Goal: Task Accomplishment & Management: Manage account settings

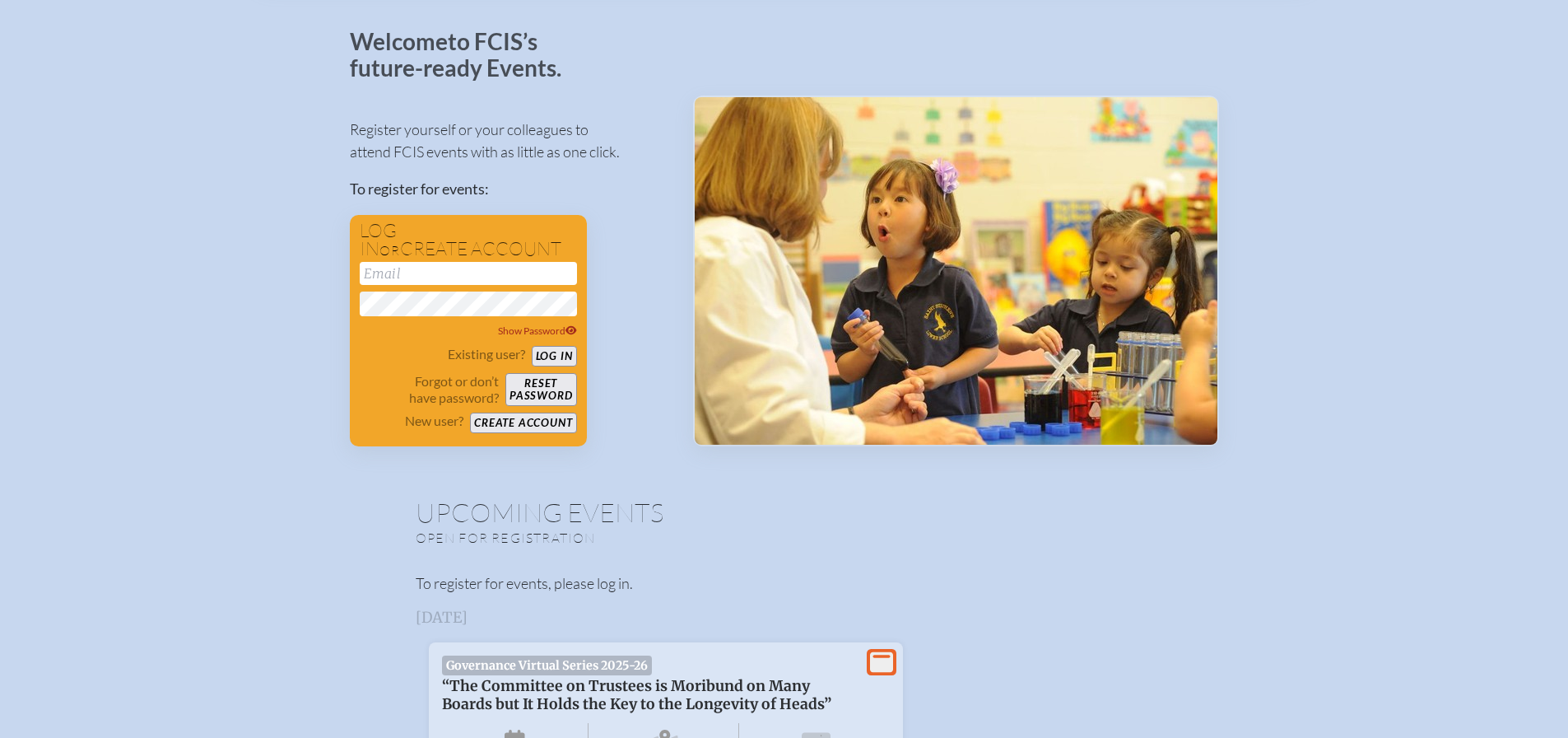
scroll to position [330, 0]
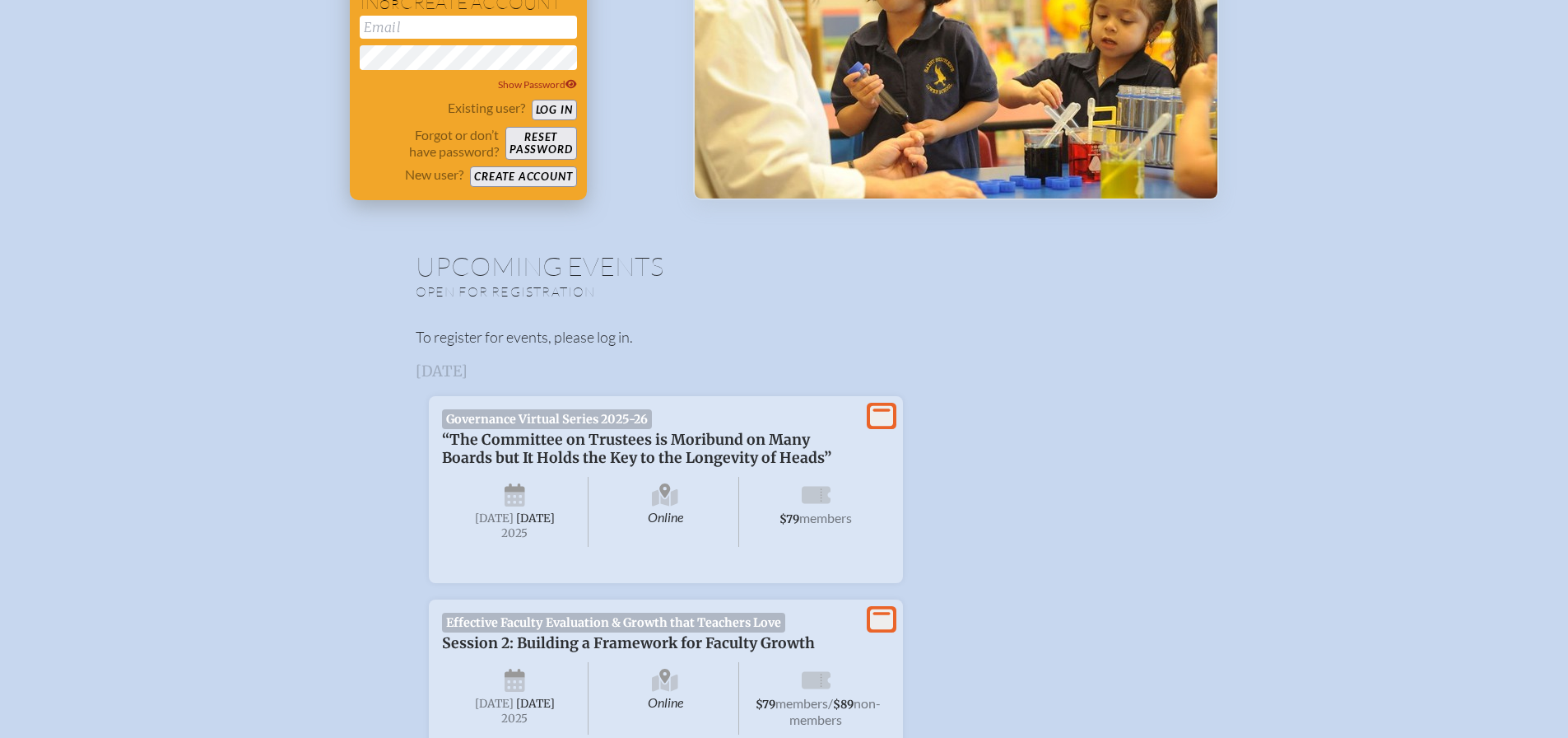
type input "[EMAIL_ADDRESS][DOMAIN_NAME]"
click at [553, 109] on button "Log in" at bounding box center [554, 110] width 45 height 21
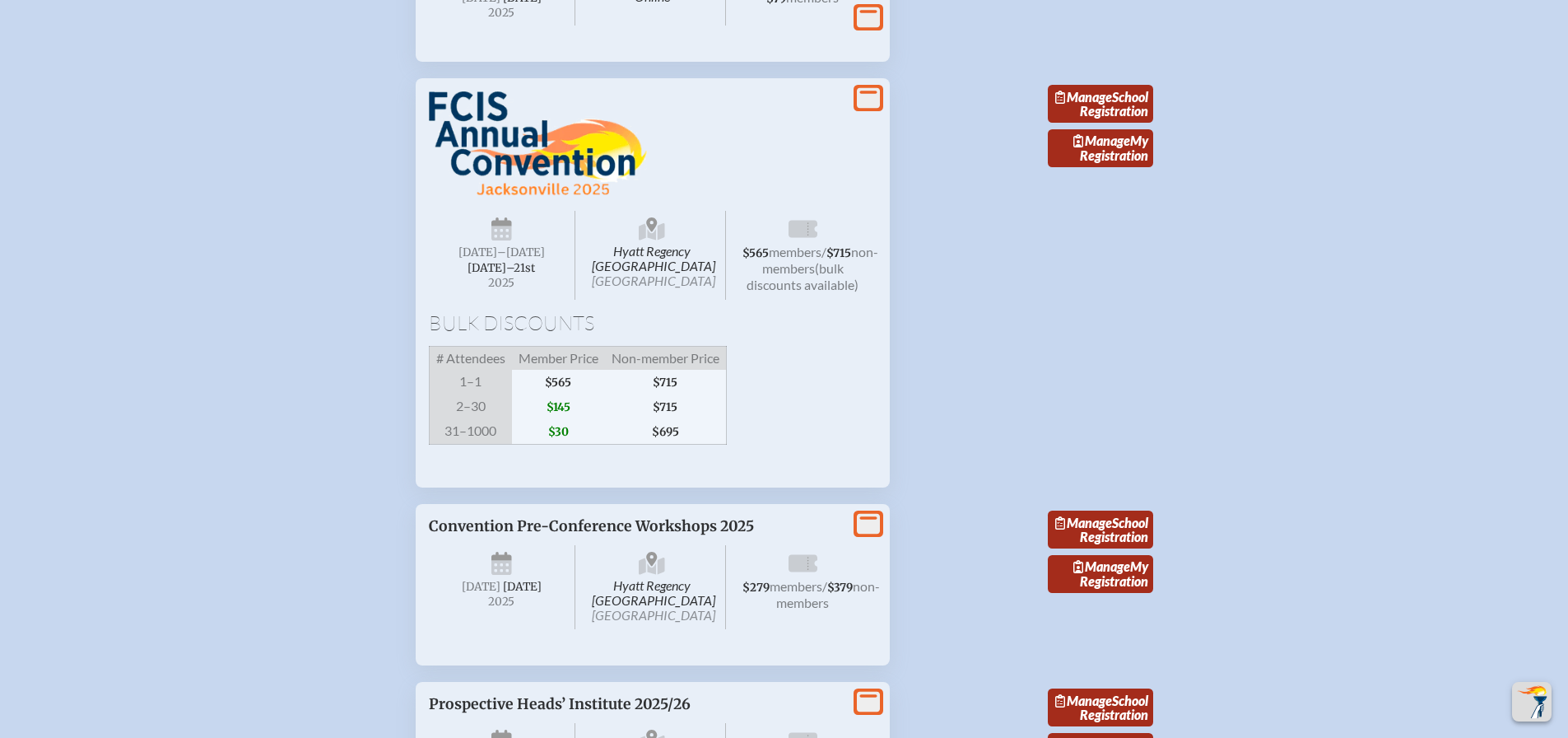
scroll to position [2387, 0]
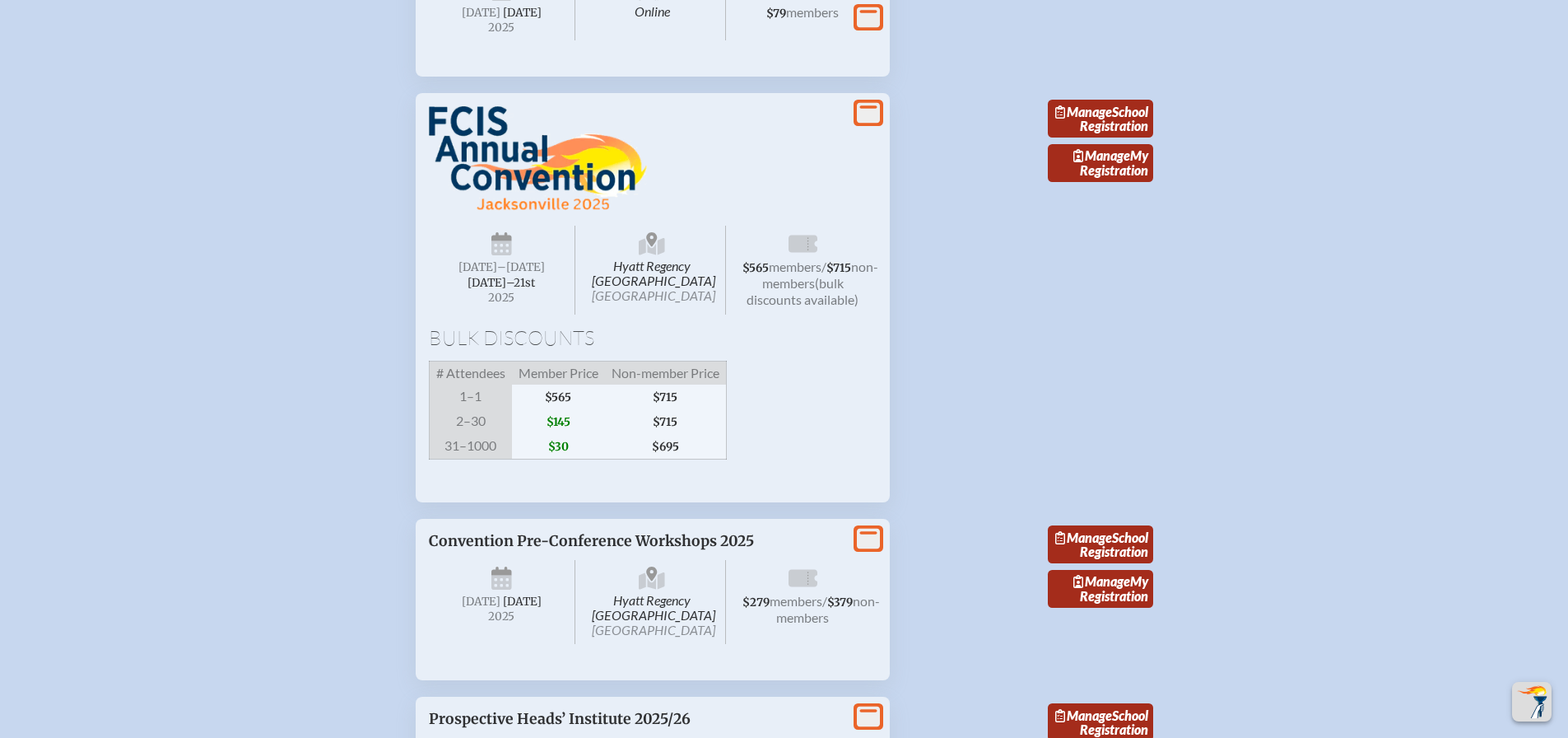
click at [866, 124] on icon at bounding box center [868, 113] width 23 height 21
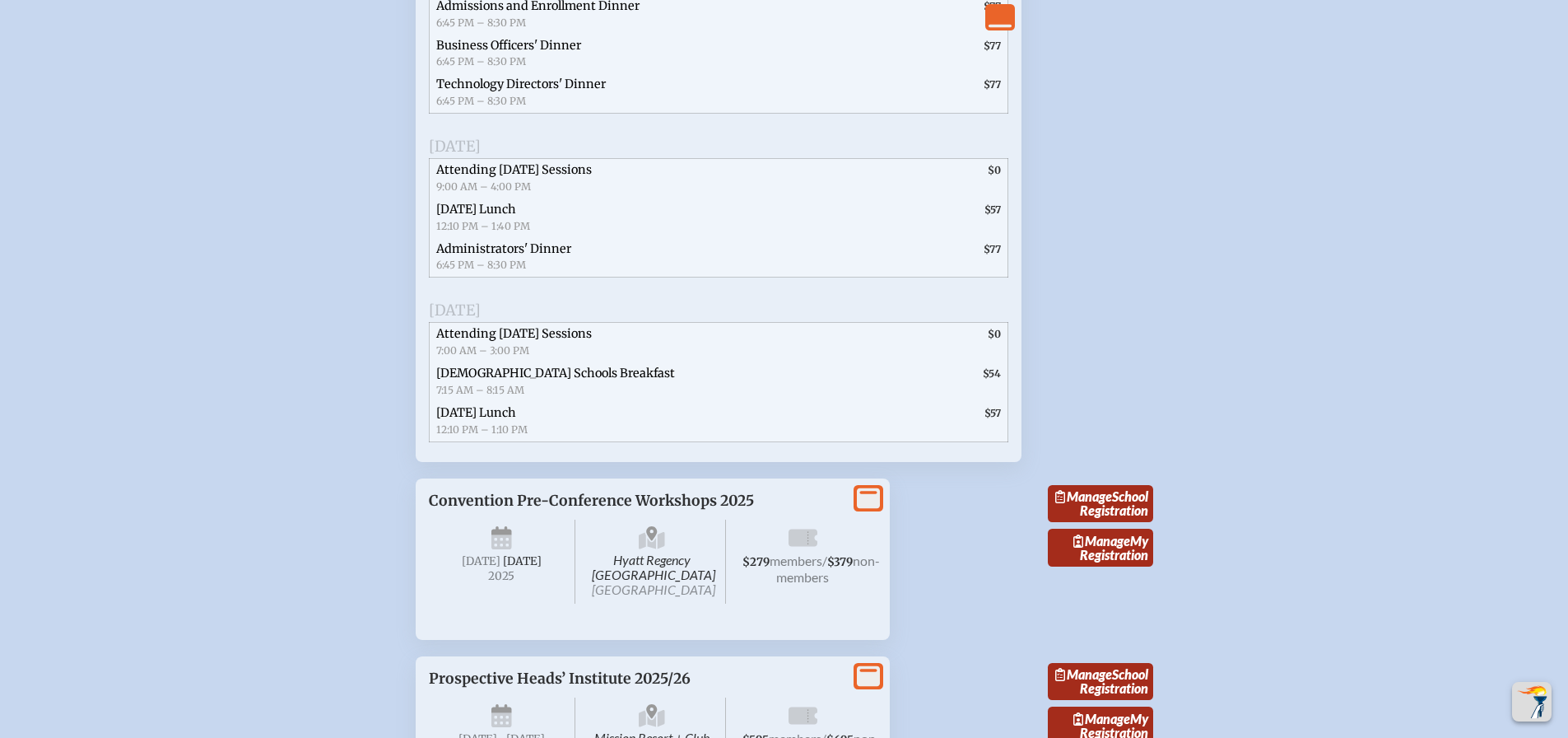
scroll to position [3294, 0]
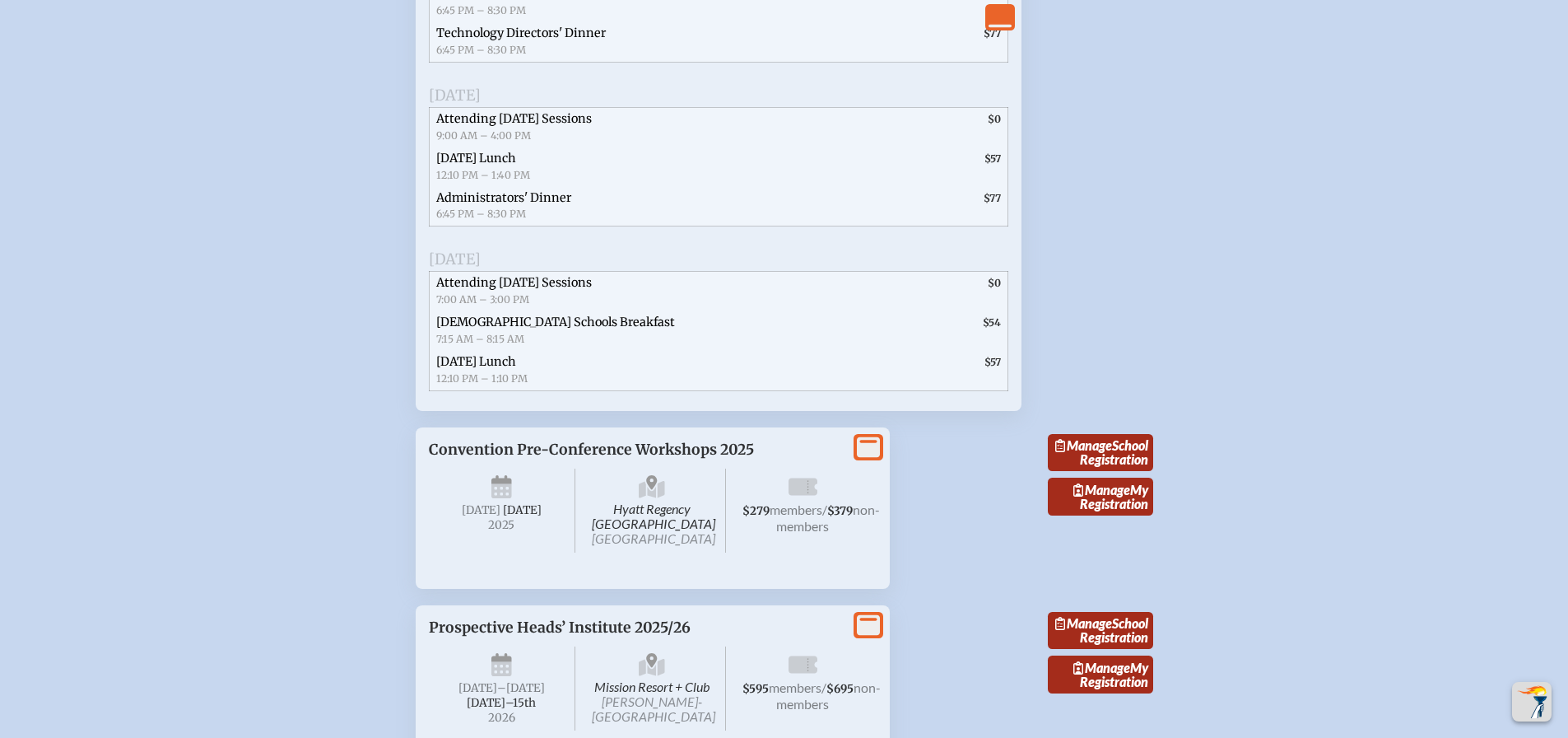
click at [500, 126] on span "Attending [DATE] Sessions" at bounding box center [513, 118] width 155 height 15
click at [590, 126] on span "Attending [DATE] Sessions" at bounding box center [513, 118] width 155 height 15
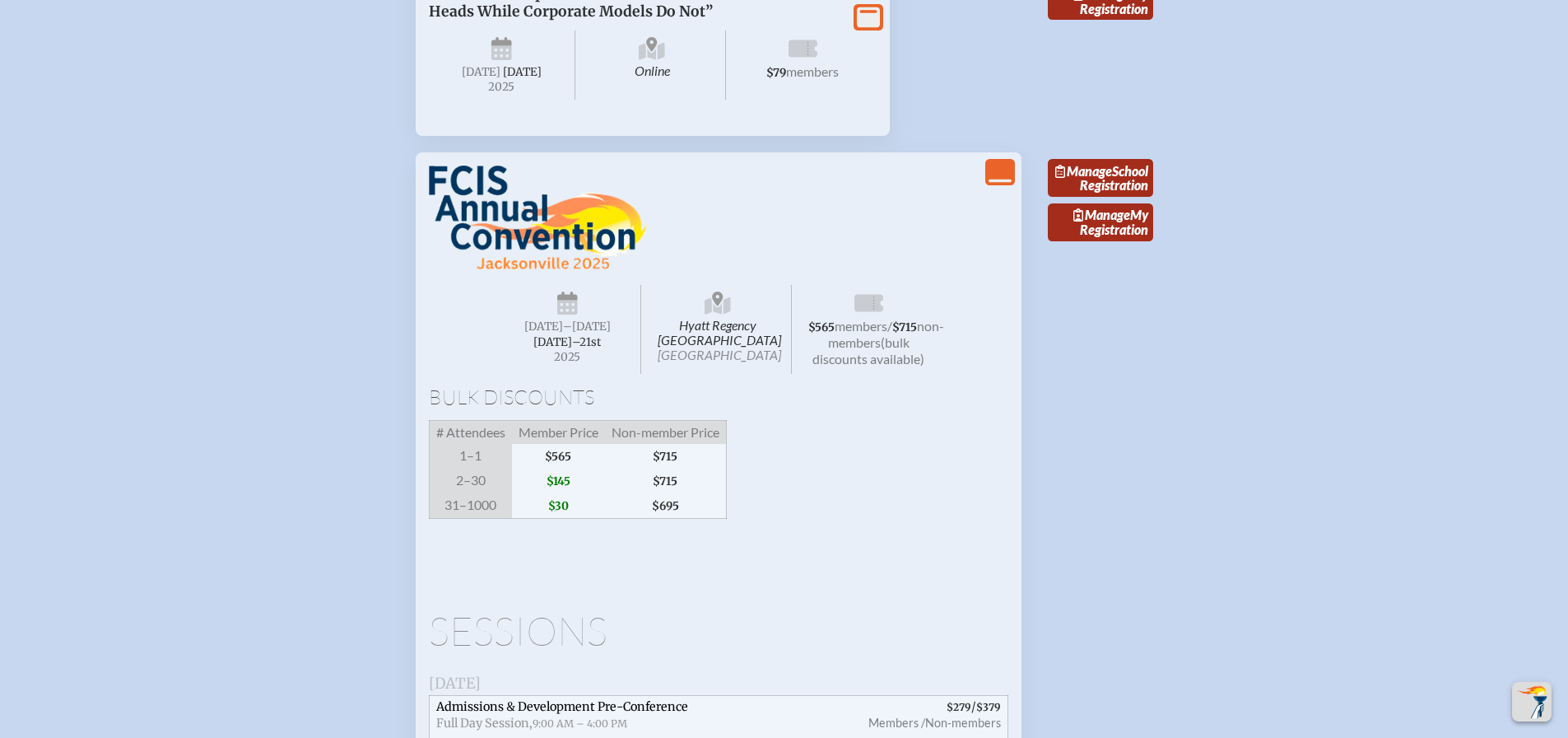
scroll to position [2305, 0]
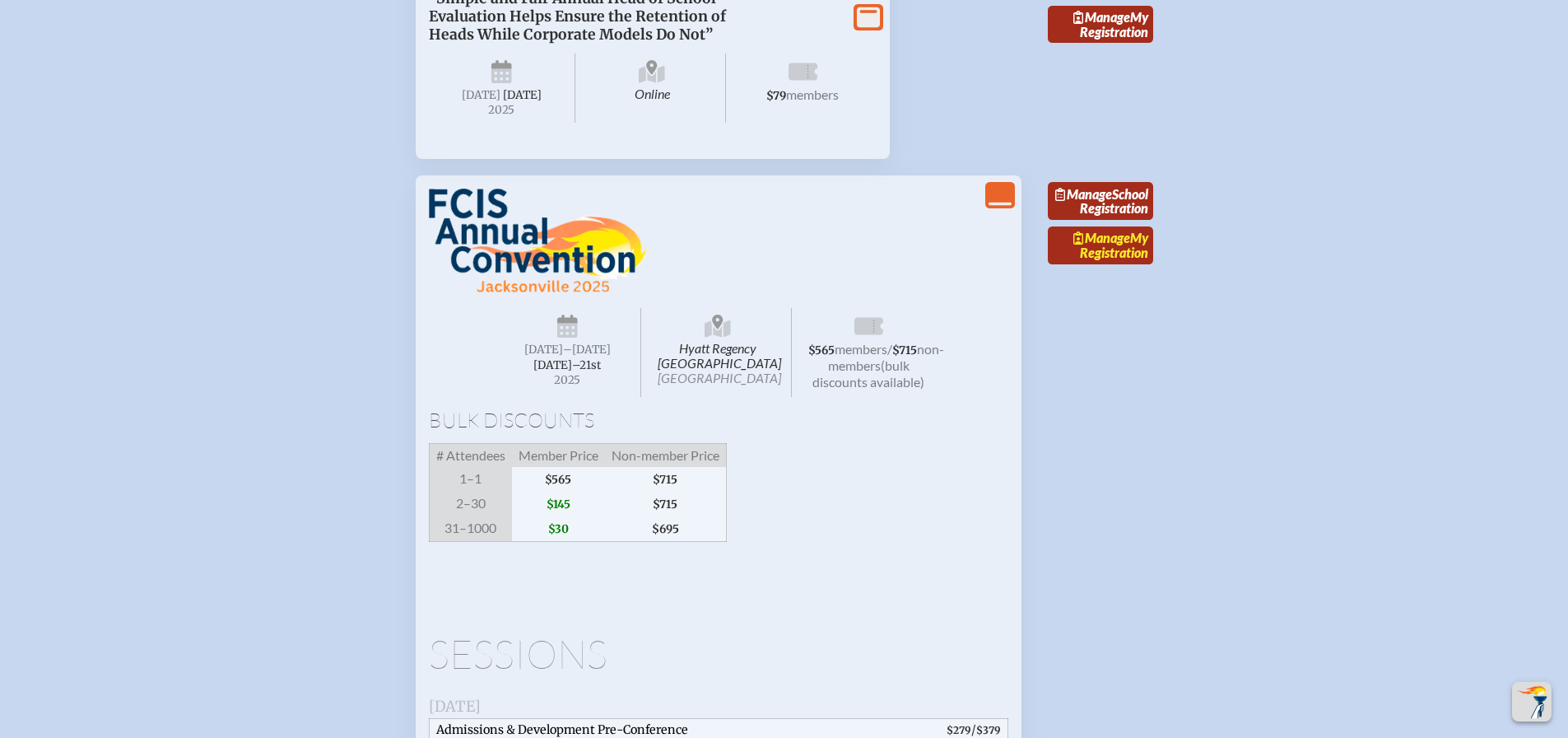
click at [1125, 245] on span "Manage" at bounding box center [1101, 238] width 57 height 15
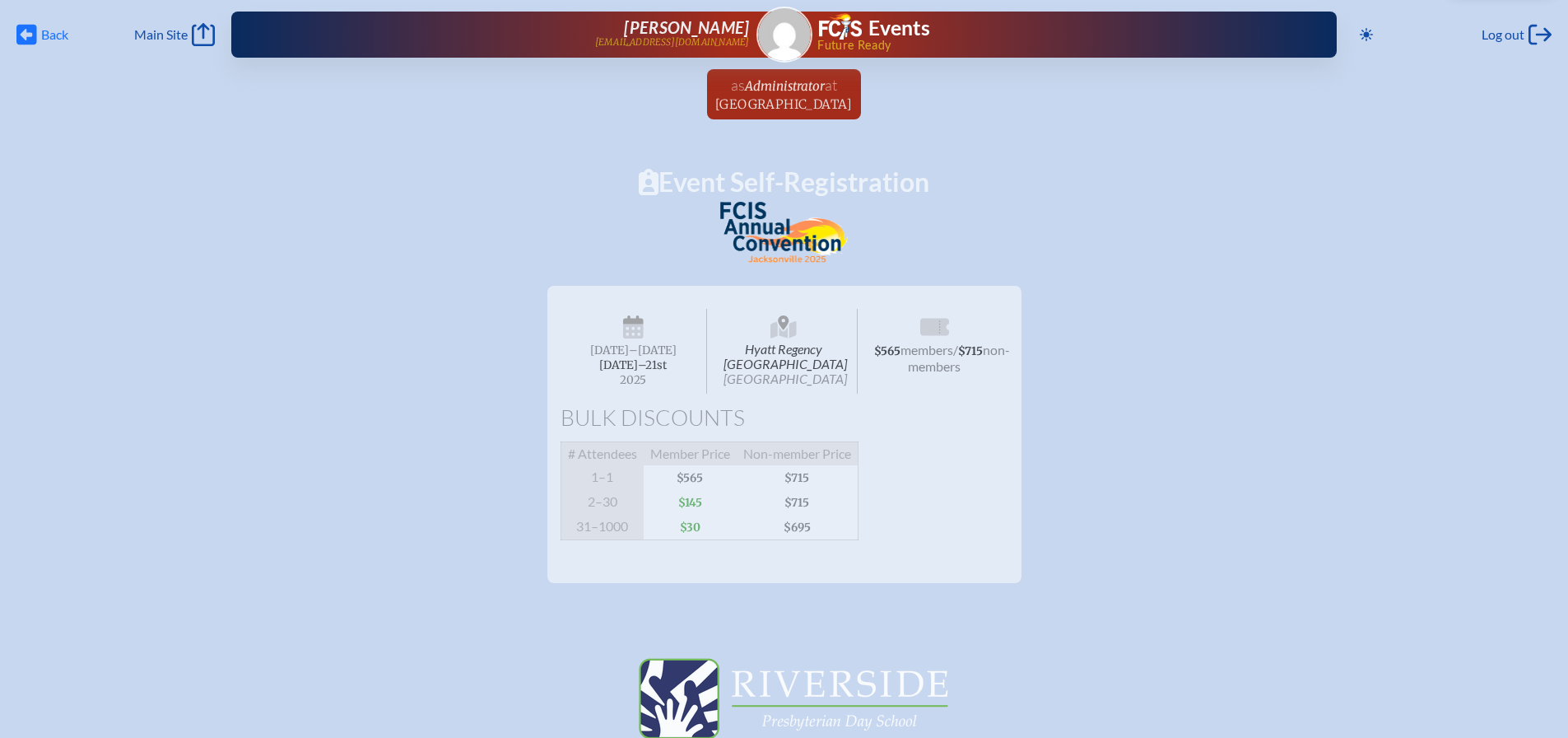
click at [27, 34] on icon "Back" at bounding box center [27, 34] width 21 height 23
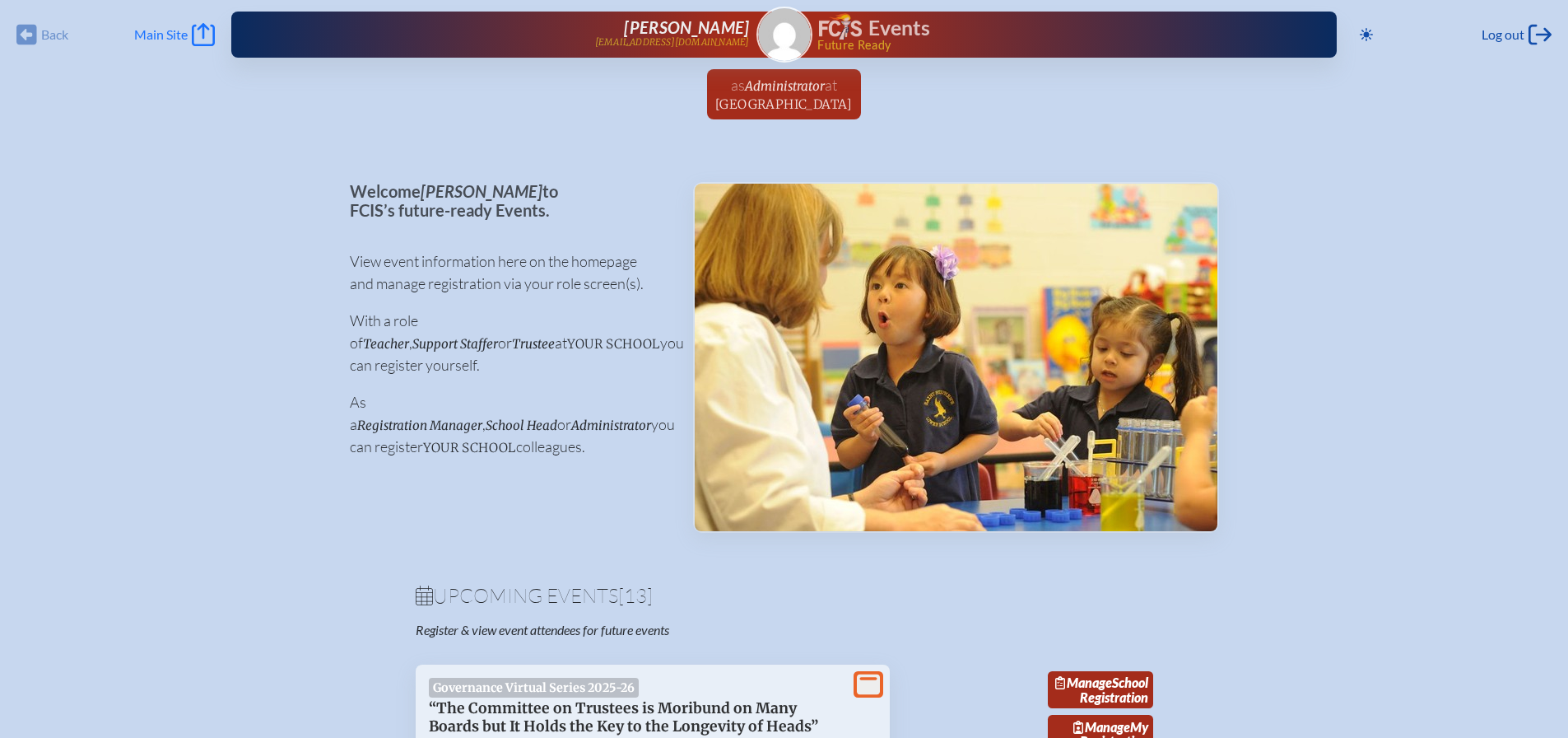
click at [191, 34] on link "Main Site Main Site" at bounding box center [174, 34] width 81 height 23
